Goal: Check status: Check status

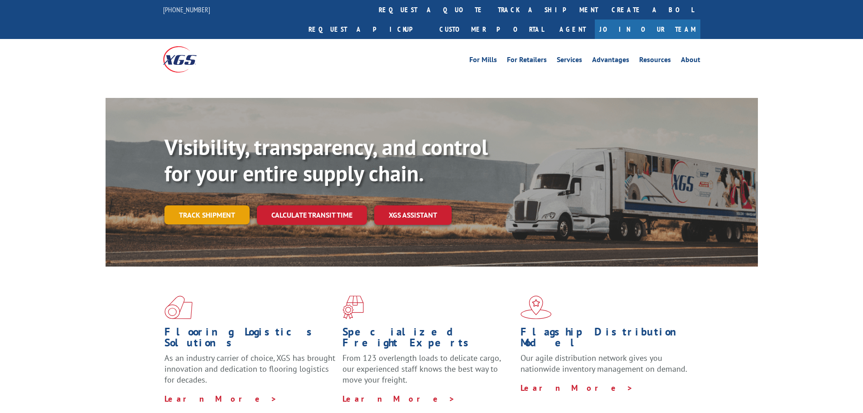
click at [205, 200] on div "Visibility, transparency, and control for your entire supply chain. Track shipm…" at bounding box center [460, 197] width 593 height 126
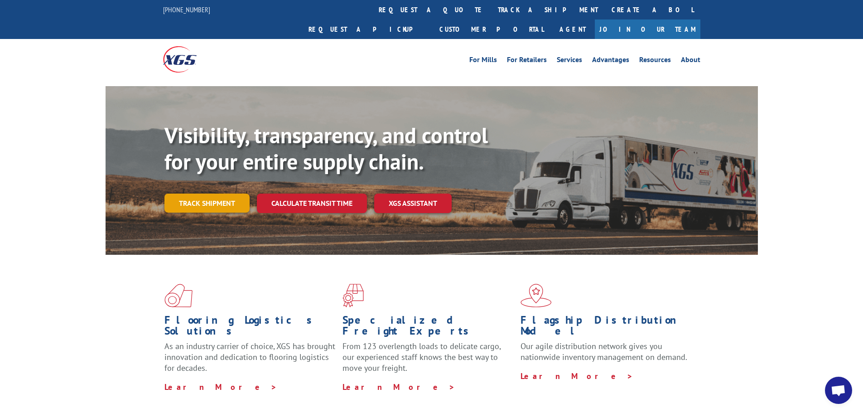
click at [207, 193] on link "Track shipment" at bounding box center [206, 202] width 85 height 19
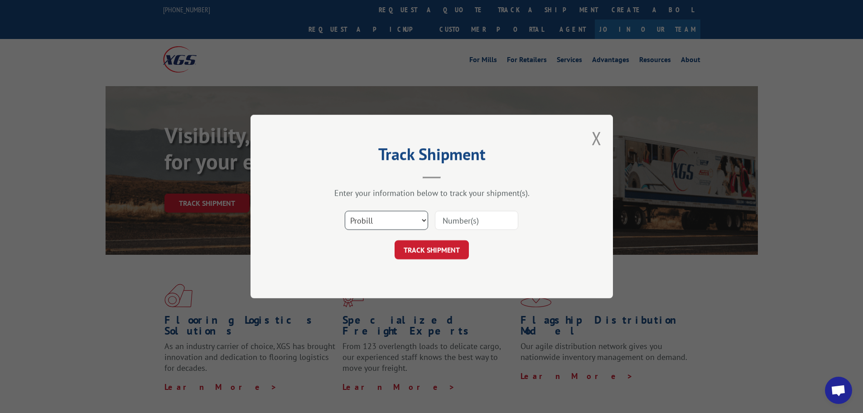
click at [385, 225] on select "Select category... Probill BOL PO" at bounding box center [386, 220] width 83 height 19
select select "po"
click at [345, 211] on select "Select category... Probill BOL PO" at bounding box center [386, 220] width 83 height 19
click at [466, 224] on input at bounding box center [476, 220] width 83 height 19
type input "780032"
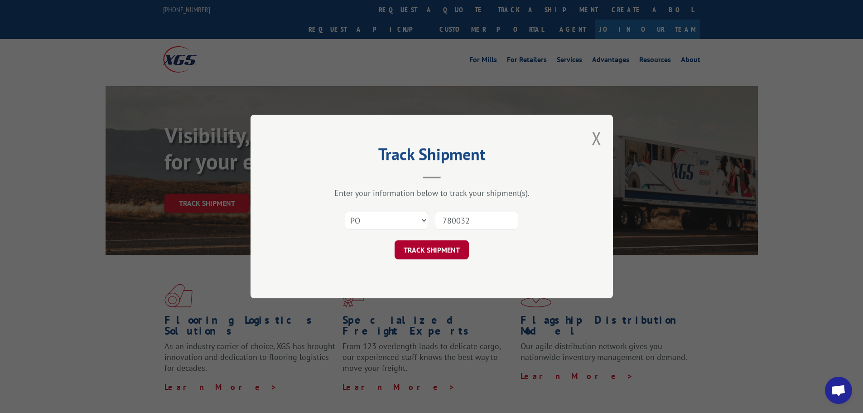
click at [451, 255] on button "TRACK SHIPMENT" at bounding box center [432, 249] width 74 height 19
